Goal: Check status: Check status

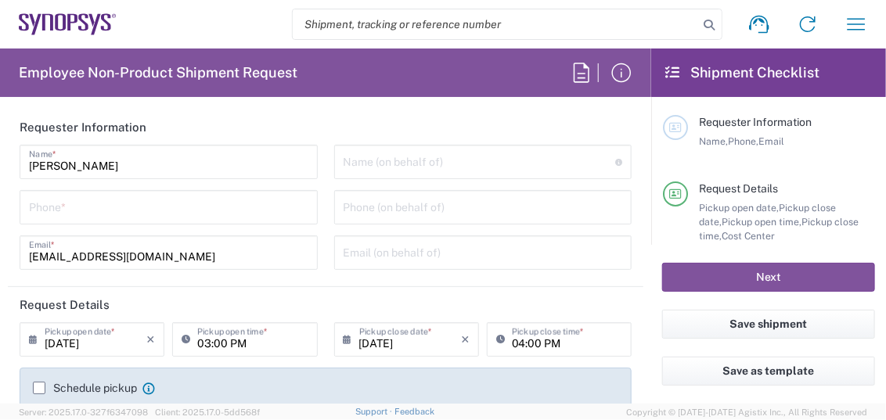
type input "Department"
type input "Delivered at Place"
type input "US01, SG, MSIP2, R&D 510464"
type input "[GEOGRAPHIC_DATA]"
type input "[US_STATE]"
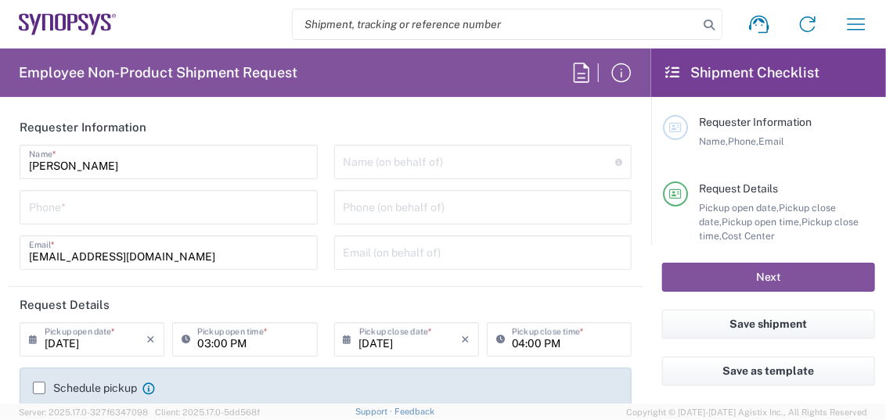
type input "[GEOGRAPHIC_DATA]"
type input "Hillsboro US03"
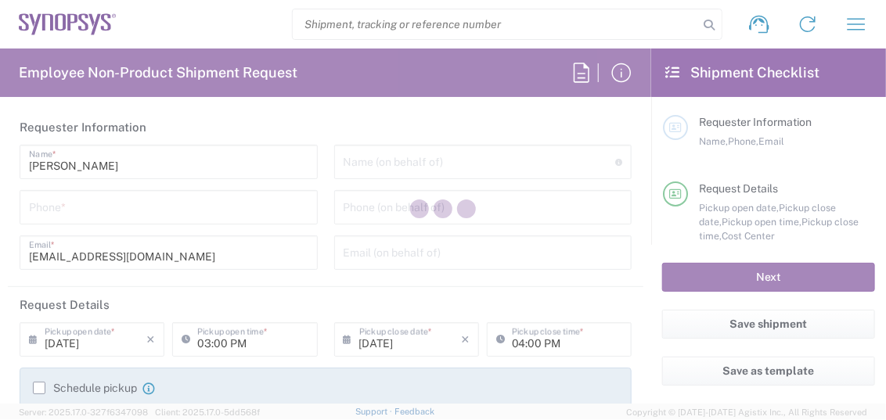
type input "Department"
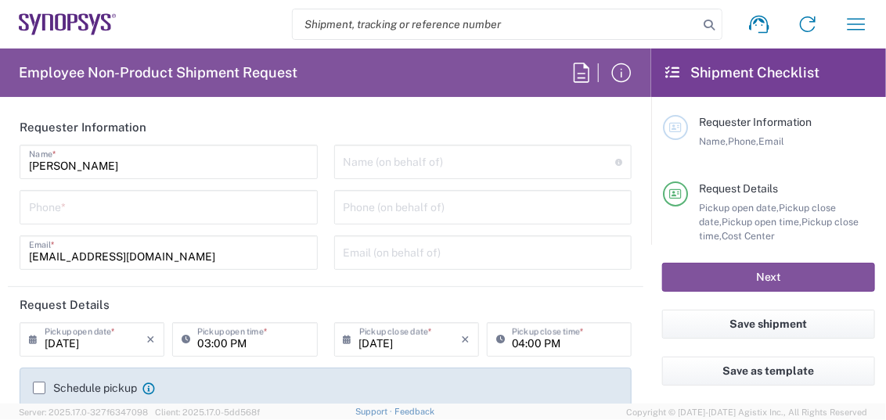
type input "Delivered at Place"
type input "US01, SG, MSIP2, R&D 510464"
type input "[GEOGRAPHIC_DATA]"
type input "[US_STATE]"
type input "[GEOGRAPHIC_DATA]"
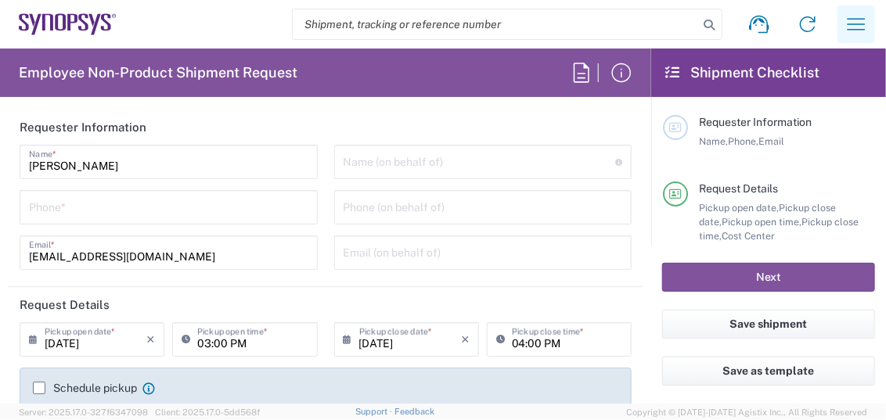
click at [842, 24] on button "button" at bounding box center [857, 24] width 38 height 38
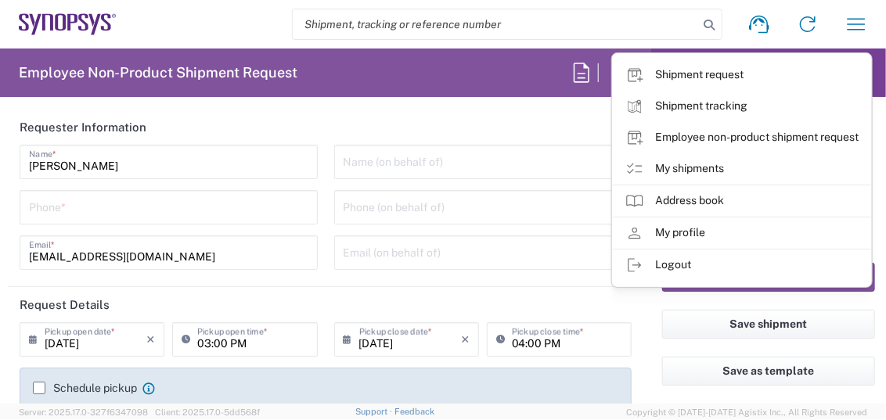
type input "Hillsboro US03"
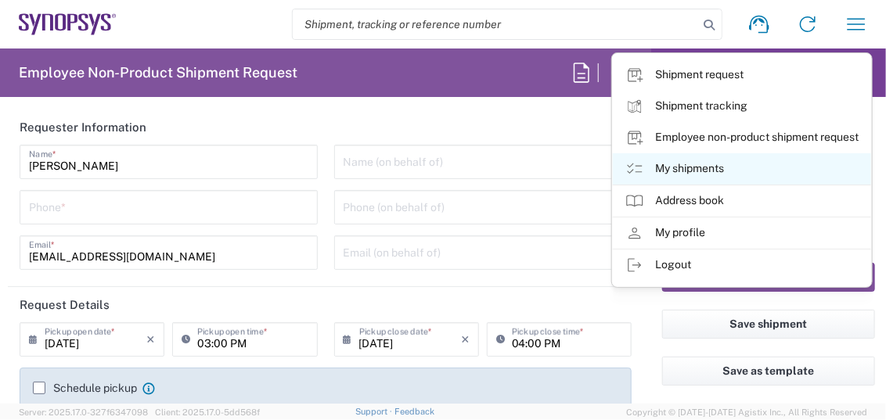
click at [695, 165] on link "My shipments" at bounding box center [742, 168] width 258 height 31
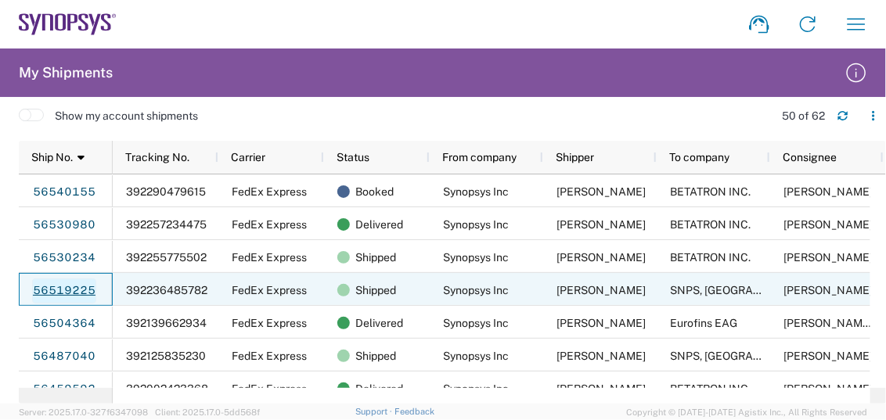
click at [85, 290] on link "56519225" at bounding box center [64, 291] width 64 height 25
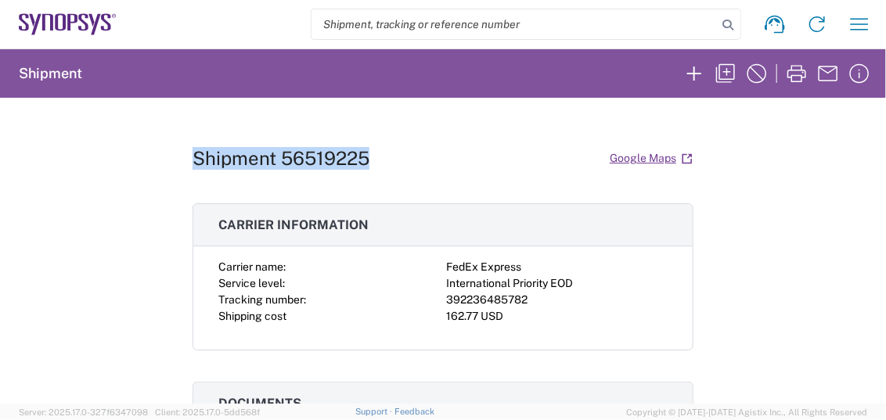
drag, startPoint x: 200, startPoint y: 155, endPoint x: 420, endPoint y: 157, distance: 220.8
click at [420, 157] on div "Shipment 56519225 Google Maps" at bounding box center [443, 158] width 501 height 27
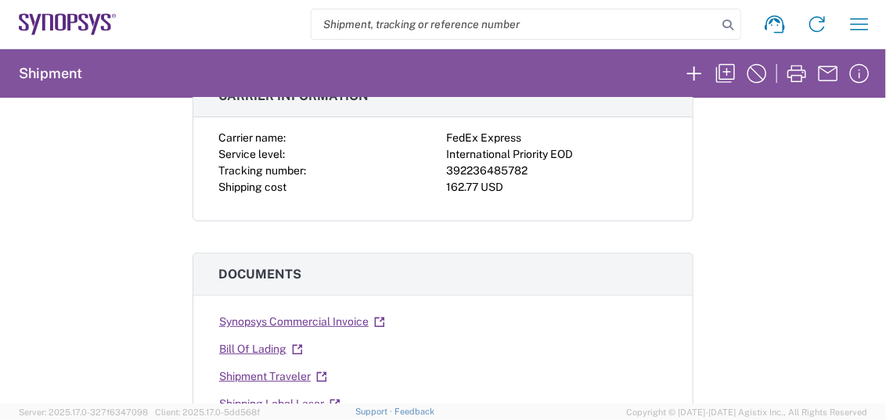
scroll to position [208, 0]
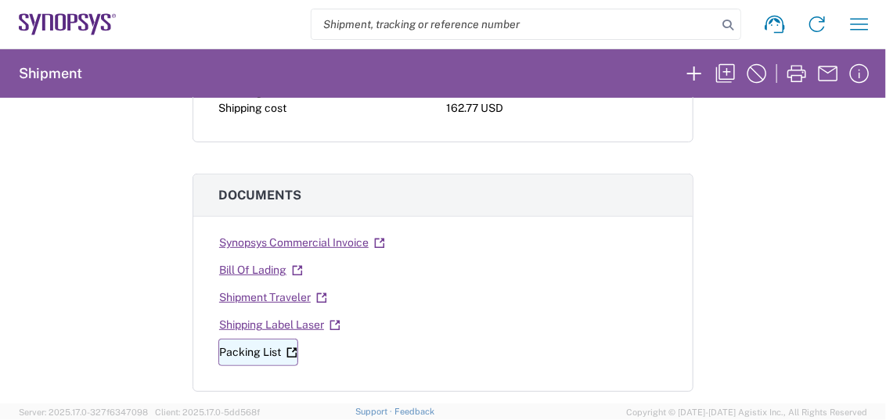
click at [250, 343] on link "Packing List" at bounding box center [258, 352] width 80 height 27
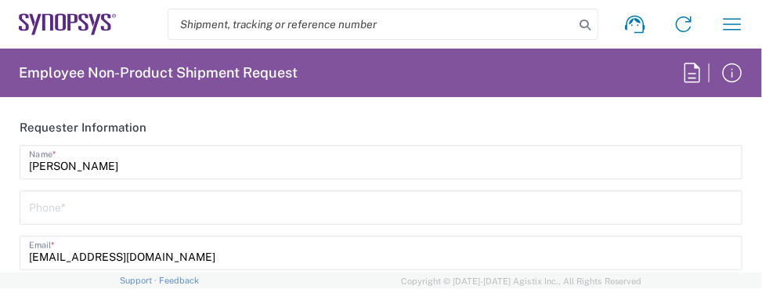
type input "Department"
type input "[GEOGRAPHIC_DATA]"
type input "US01, SG, MSIP2, R&D 510464"
type input "Delivered at Place"
type input "[US_STATE]"
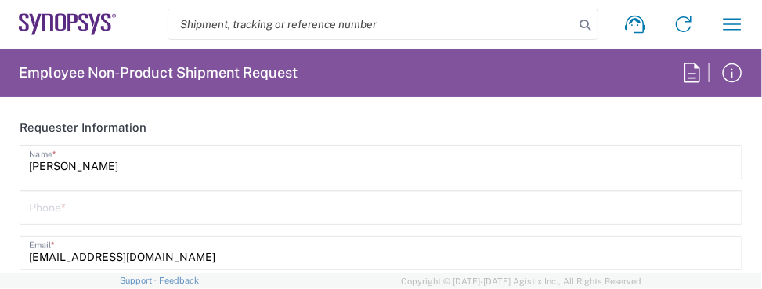
type input "[GEOGRAPHIC_DATA]"
click at [731, 21] on icon "button" at bounding box center [731, 24] width 25 height 25
type input "Hillsboro US03"
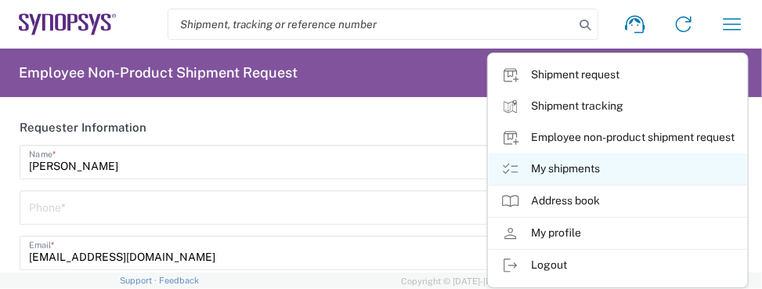
click at [562, 170] on link "My shipments" at bounding box center [618, 168] width 258 height 31
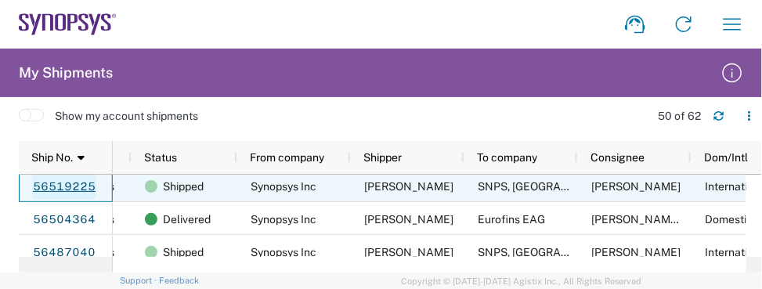
click at [89, 183] on link "56519225" at bounding box center [64, 187] width 64 height 25
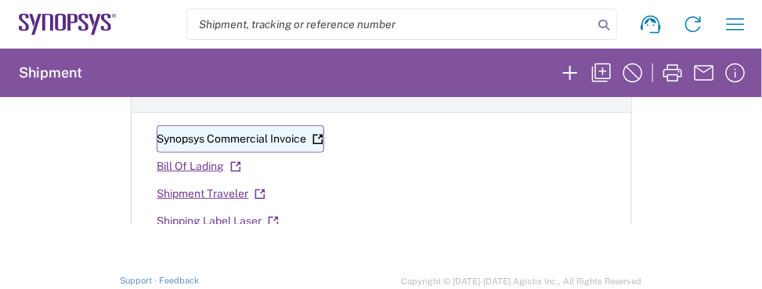
click at [312, 134] on icon at bounding box center [317, 139] width 11 height 11
